Goal: Book appointment/travel/reservation

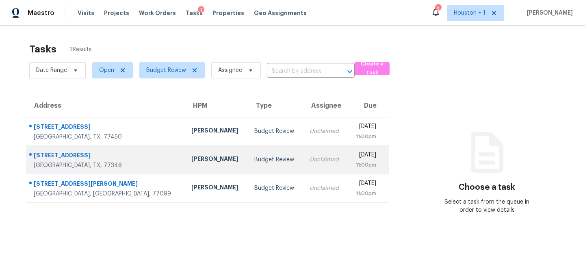
click at [28, 164] on div "[STREET_ADDRESS]" at bounding box center [102, 160] width 152 height 18
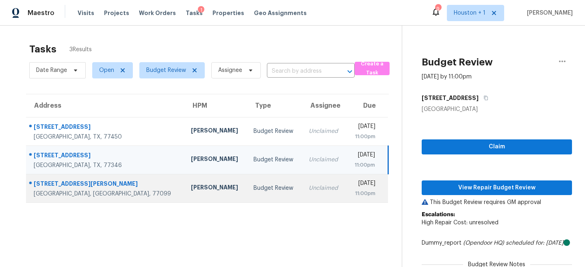
click at [198, 185] on td "[PERSON_NAME]" at bounding box center [215, 188] width 63 height 28
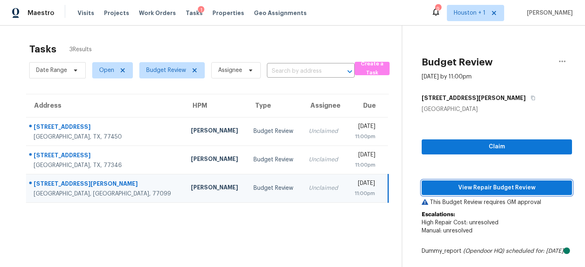
click at [526, 192] on span "View Repair Budget Review" at bounding box center [496, 188] width 137 height 10
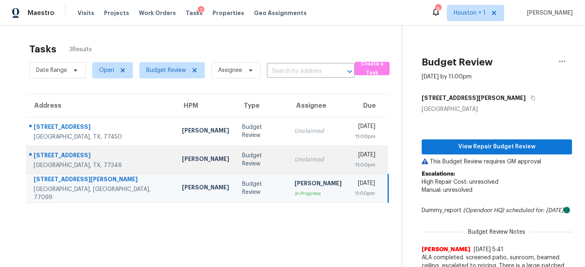
click at [195, 154] on td "[PERSON_NAME]" at bounding box center [205, 159] width 60 height 28
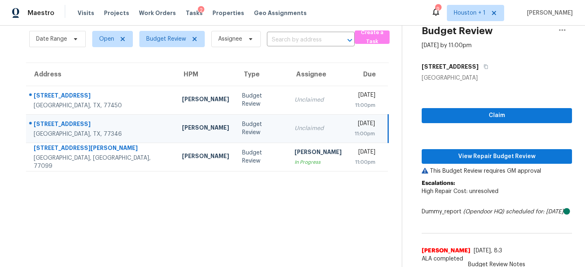
scroll to position [10, 0]
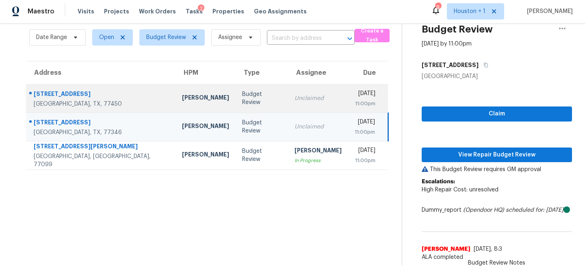
click at [288, 87] on td "Unclaimed" at bounding box center [318, 98] width 60 height 28
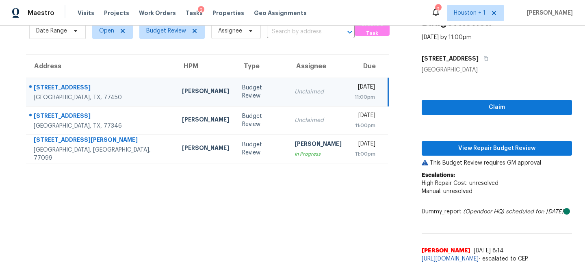
scroll to position [56, 0]
click at [478, 256] on link "[URL][DOMAIN_NAME]" at bounding box center [450, 259] width 57 height 6
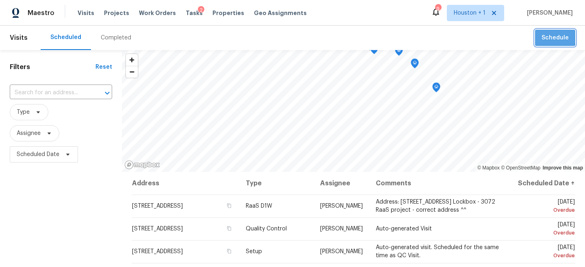
click at [550, 37] on span "Schedule" at bounding box center [554, 38] width 27 height 10
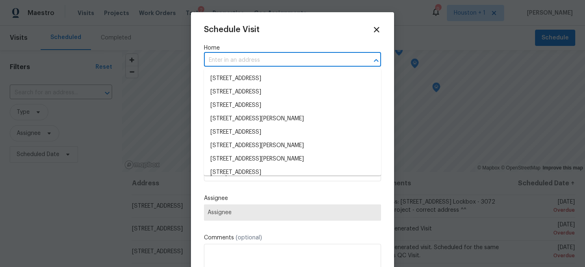
click at [308, 56] on input "text" at bounding box center [281, 60] width 154 height 13
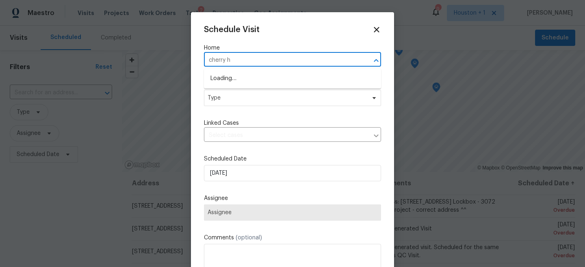
type input "cherry hi"
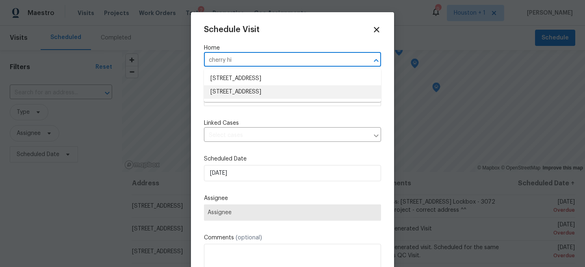
click at [275, 92] on li "[STREET_ADDRESS]" at bounding box center [292, 91] width 177 height 13
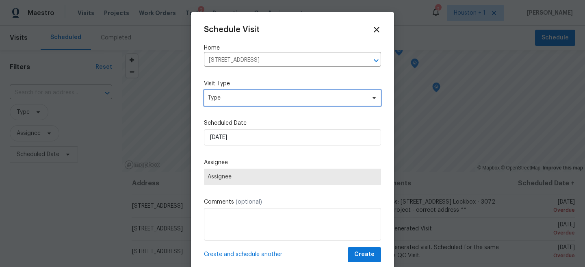
click at [270, 103] on span "Type" at bounding box center [292, 98] width 177 height 16
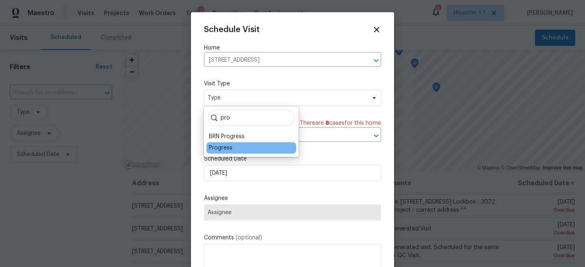
type input "pro"
click at [219, 148] on div "Progress" at bounding box center [221, 148] width 24 height 8
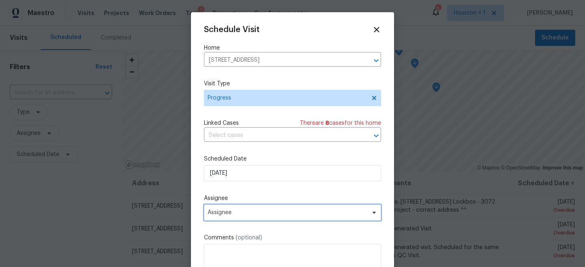
click at [226, 216] on span "Assignee" at bounding box center [292, 212] width 177 height 16
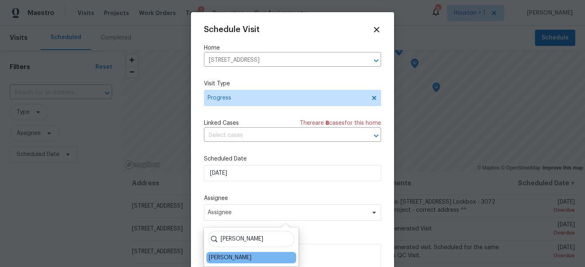
type input "[PERSON_NAME]"
click at [240, 256] on div "[PERSON_NAME]" at bounding box center [230, 257] width 43 height 8
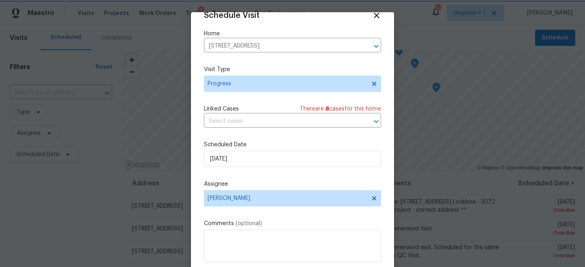
scroll to position [42, 0]
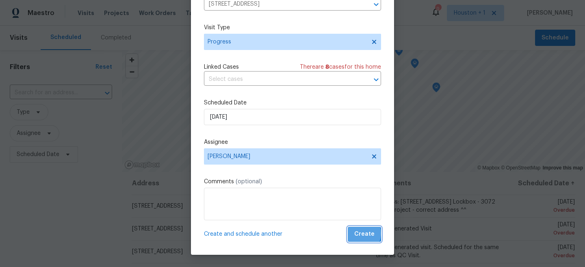
click at [358, 233] on span "Create" at bounding box center [364, 234] width 20 height 10
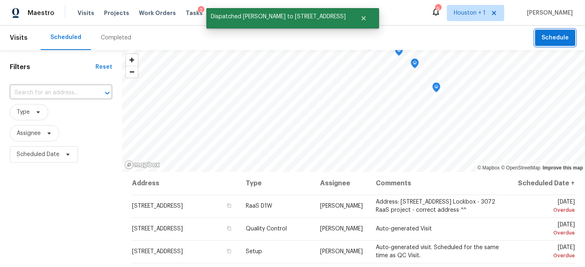
scroll to position [0, 0]
click at [565, 39] on span "Schedule" at bounding box center [554, 38] width 27 height 10
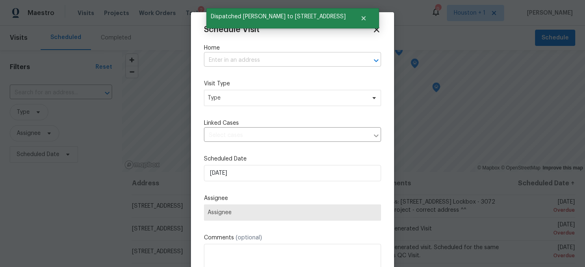
click at [310, 58] on input "text" at bounding box center [281, 60] width 154 height 13
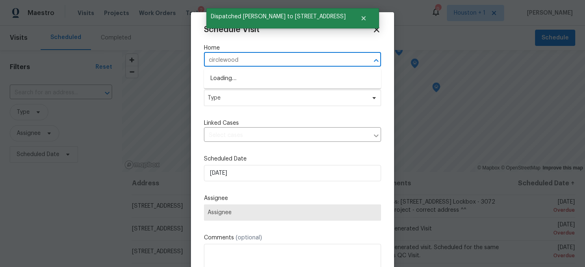
type input "circlewood"
click at [296, 77] on li "[STREET_ADDRESS]" at bounding box center [292, 78] width 177 height 13
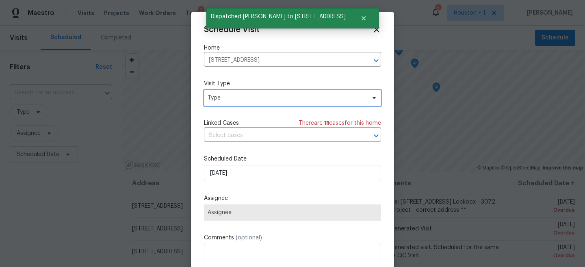
click at [282, 102] on span "Type" at bounding box center [292, 98] width 177 height 16
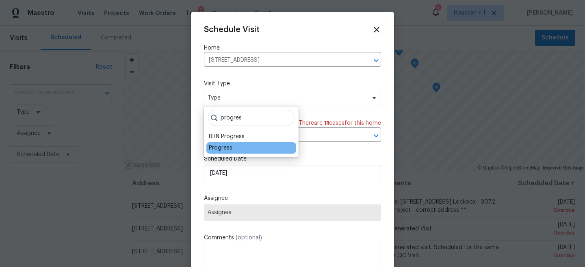
type input "progres"
click at [227, 147] on div "Progress" at bounding box center [221, 148] width 24 height 8
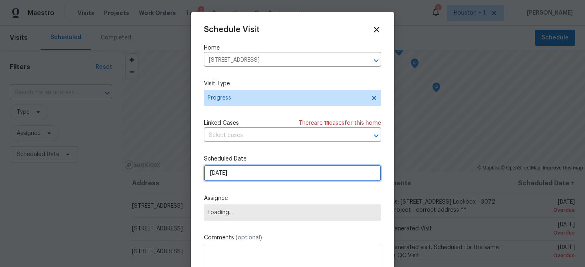
click at [232, 171] on input "[DATE]" at bounding box center [292, 173] width 177 height 16
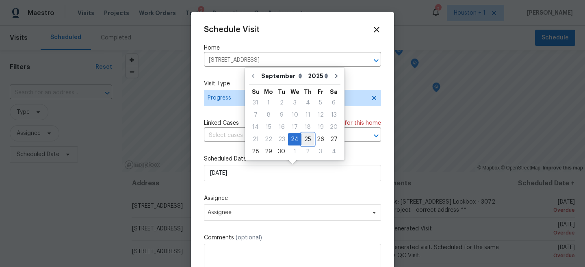
click at [303, 139] on div "25" at bounding box center [307, 139] width 13 height 11
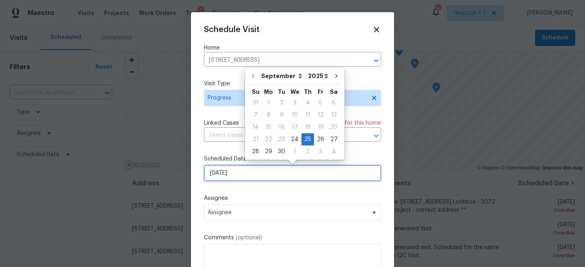
click at [242, 171] on input "[DATE]" at bounding box center [292, 173] width 177 height 16
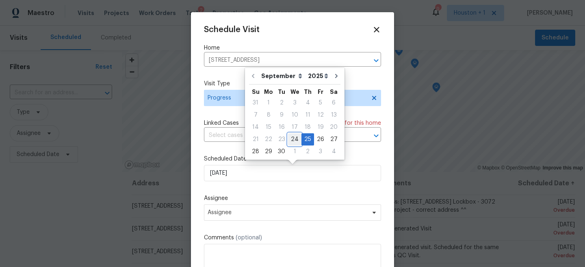
click at [292, 137] on div "24" at bounding box center [294, 139] width 13 height 11
type input "[DATE]"
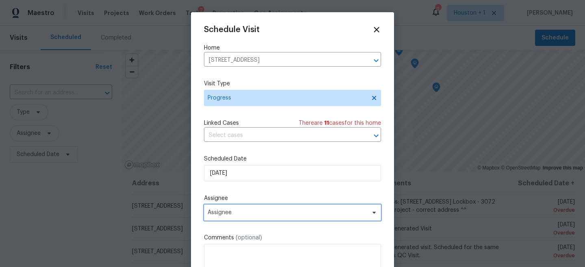
click at [248, 216] on span "Assignee" at bounding box center [292, 212] width 177 height 16
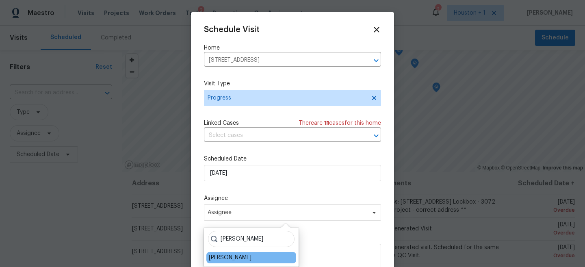
type input "[PERSON_NAME]"
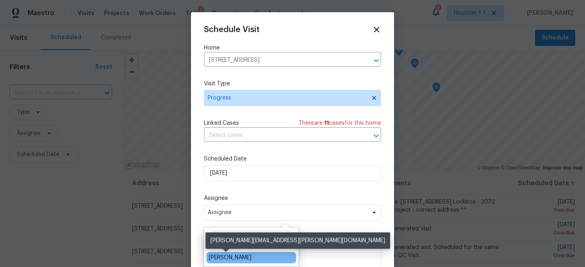
click at [229, 256] on div "[PERSON_NAME]" at bounding box center [230, 257] width 43 height 8
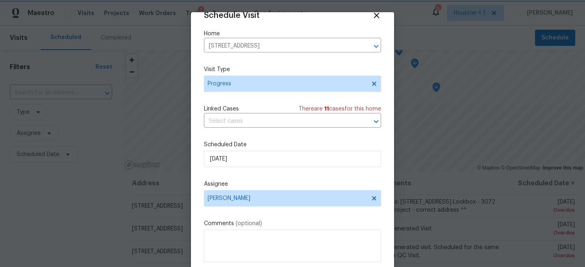
scroll to position [42, 0]
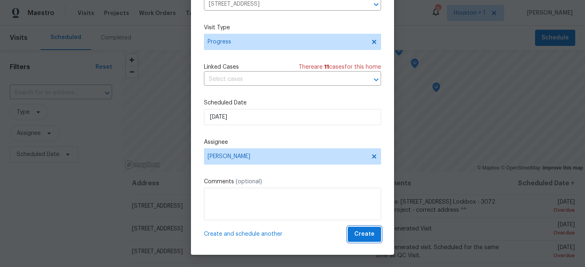
click at [352, 236] on button "Create" at bounding box center [364, 234] width 33 height 15
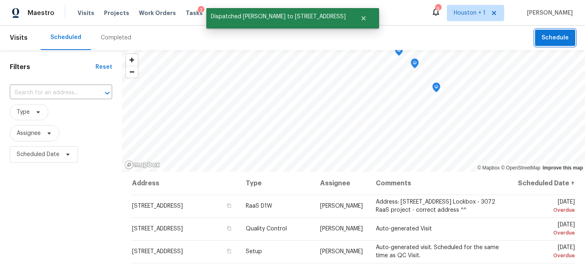
scroll to position [0, 0]
click at [563, 34] on span "Schedule" at bounding box center [554, 38] width 27 height 10
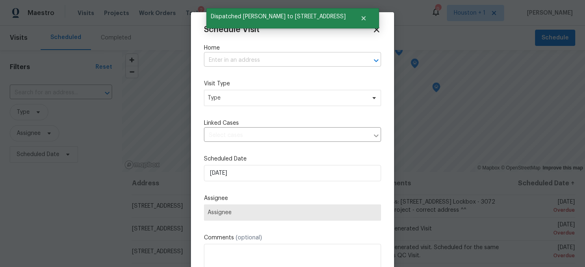
click at [353, 63] on input "text" at bounding box center [281, 60] width 154 height 13
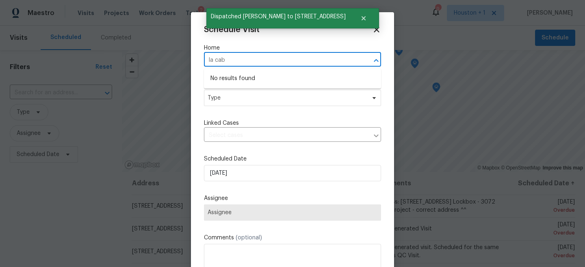
type input "[PERSON_NAME]"
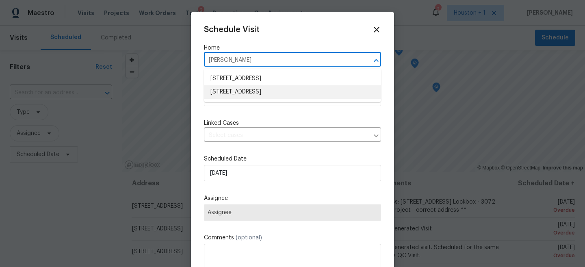
click at [303, 88] on li "[STREET_ADDRESS]" at bounding box center [292, 91] width 177 height 13
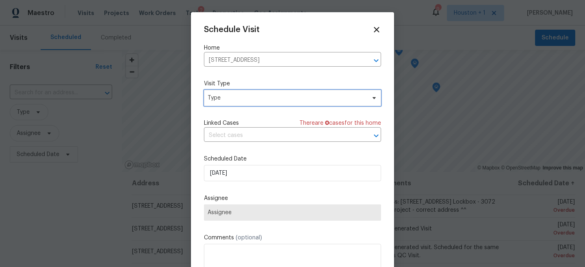
click at [297, 94] on span "Type" at bounding box center [287, 98] width 158 height 8
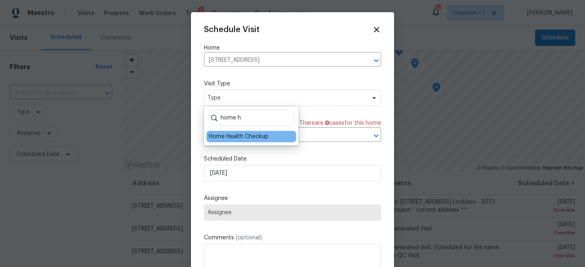
type input "home h"
click at [254, 136] on div "Home Health Checkup" at bounding box center [239, 136] width 60 height 8
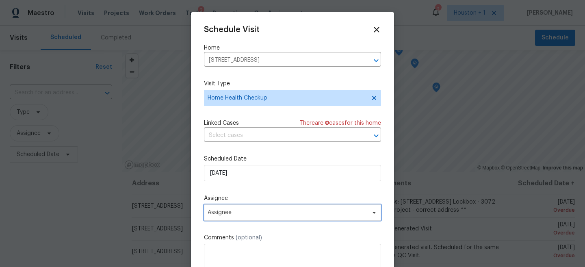
click at [240, 217] on span "Assignee" at bounding box center [292, 212] width 177 height 16
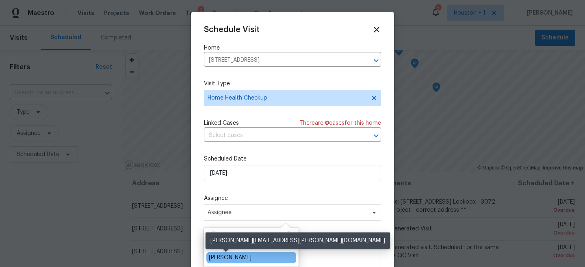
type input "[PERSON_NAME]"
click at [240, 260] on div "[PERSON_NAME]" at bounding box center [230, 257] width 43 height 8
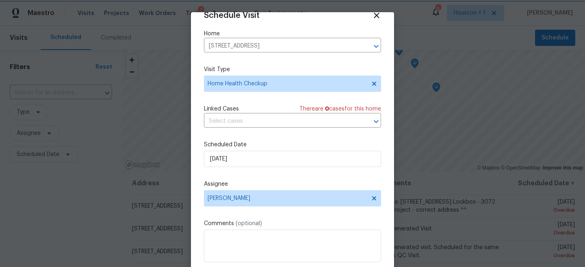
scroll to position [42, 0]
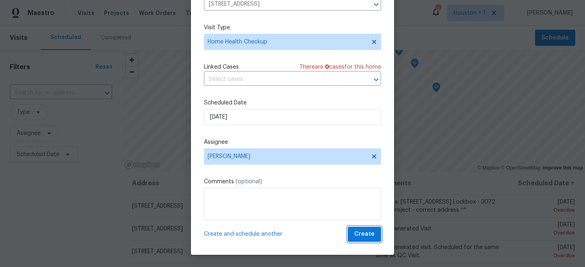
click at [370, 237] on span "Create" at bounding box center [364, 234] width 20 height 10
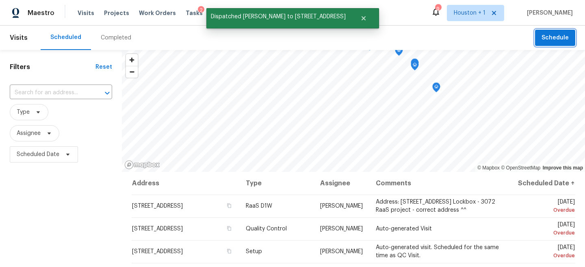
scroll to position [0, 0]
